Goal: Find specific page/section: Find specific page/section

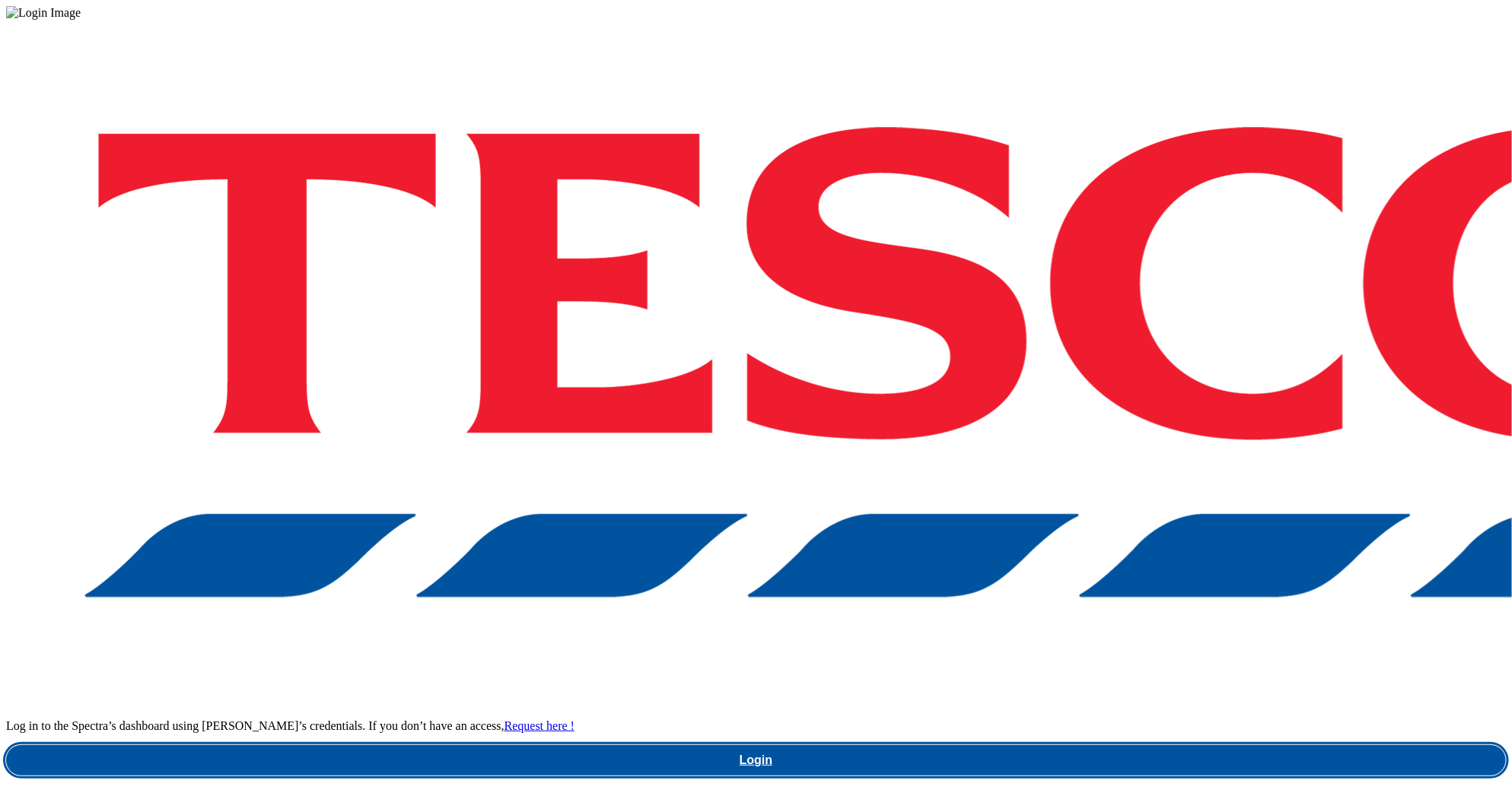
click at [1079, 745] on link "Login" at bounding box center [756, 760] width 1499 height 30
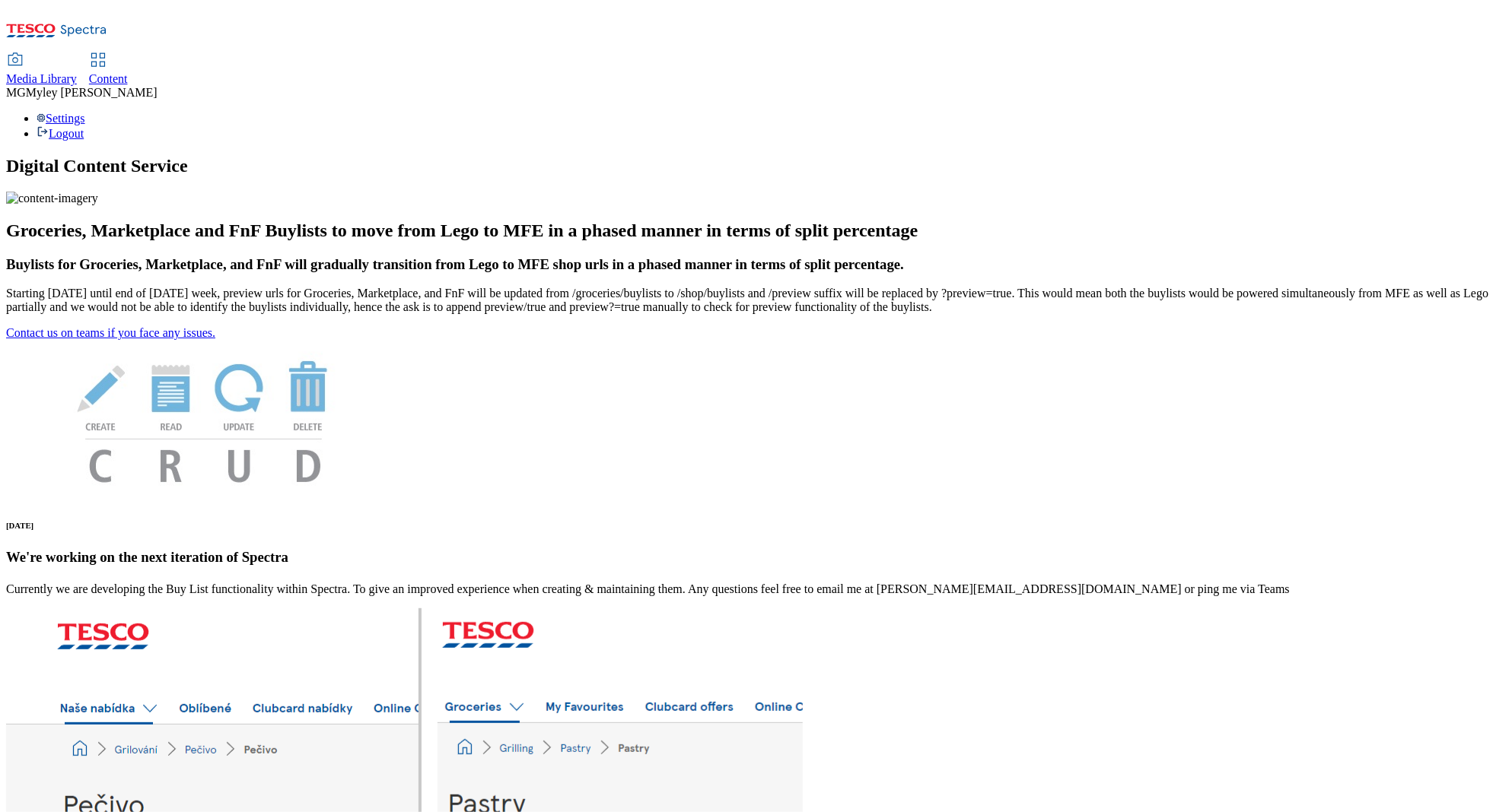
click at [77, 73] on div "Media Library" at bounding box center [41, 79] width 71 height 13
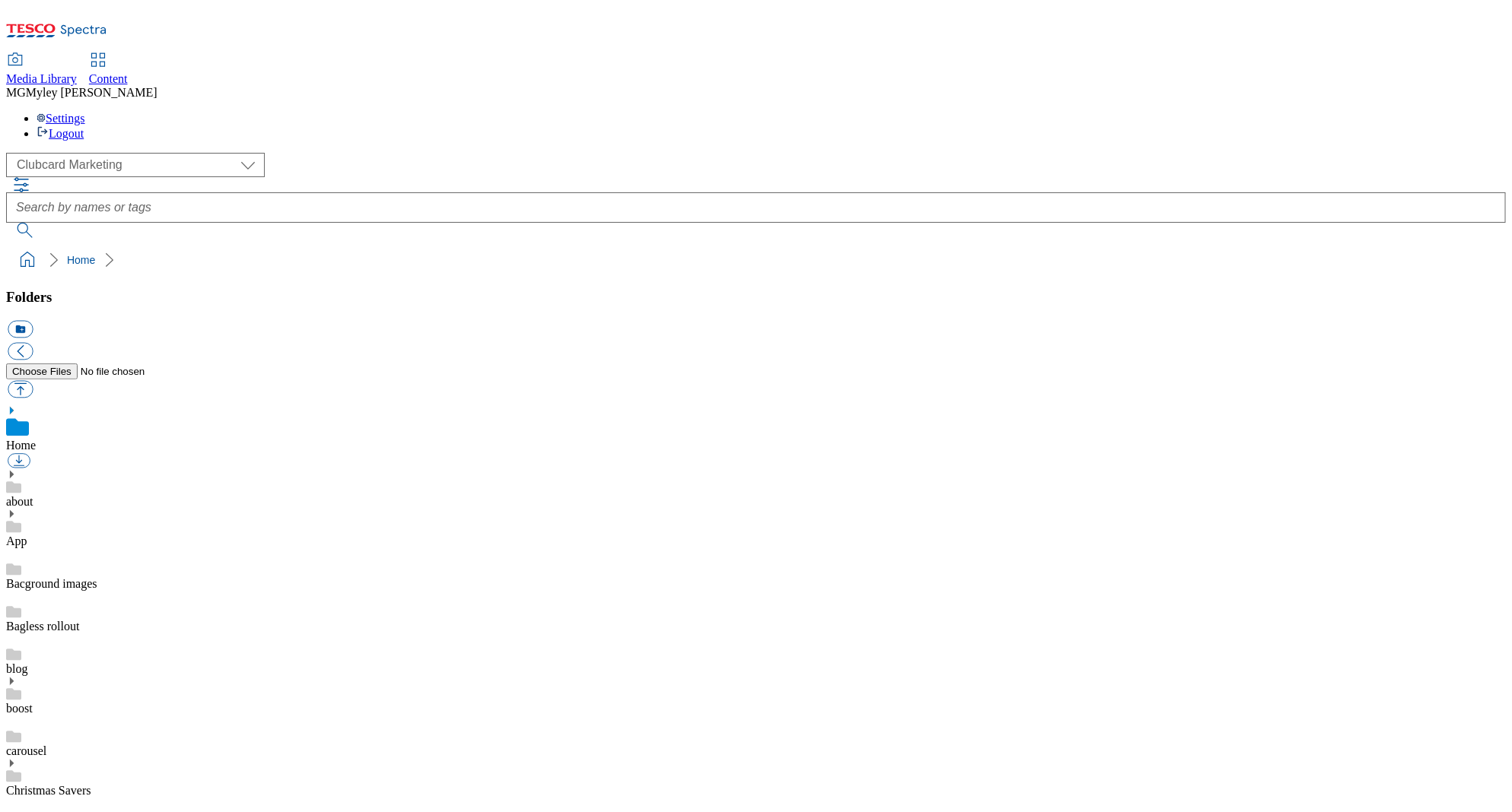
click at [125, 153] on select "Clubcard Marketing Dotcom UK GHS Marketing UK GHS ROI iGHS Marketing CE MCA CZ …" at bounding box center [135, 165] width 259 height 24
select select "flare-ghs-roi"
